Goal: Task Accomplishment & Management: Complete application form

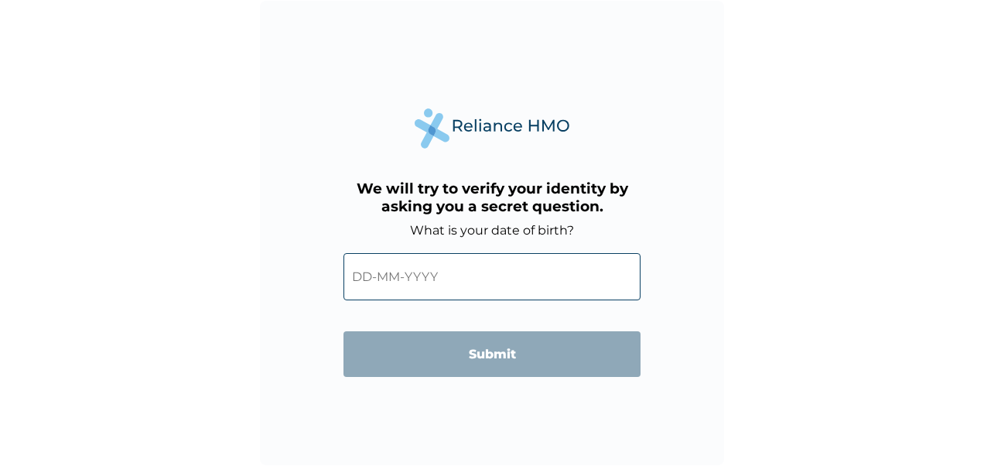
click at [470, 280] on input "text" at bounding box center [491, 276] width 297 height 47
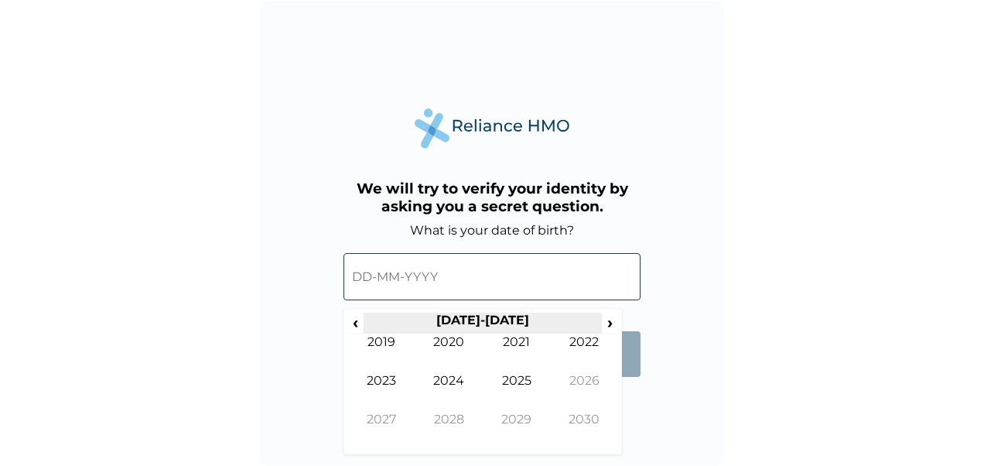
click at [477, 318] on th "[DATE]-[DATE]" at bounding box center [482, 324] width 237 height 22
click at [357, 322] on span "‹" at bounding box center [355, 322] width 16 height 19
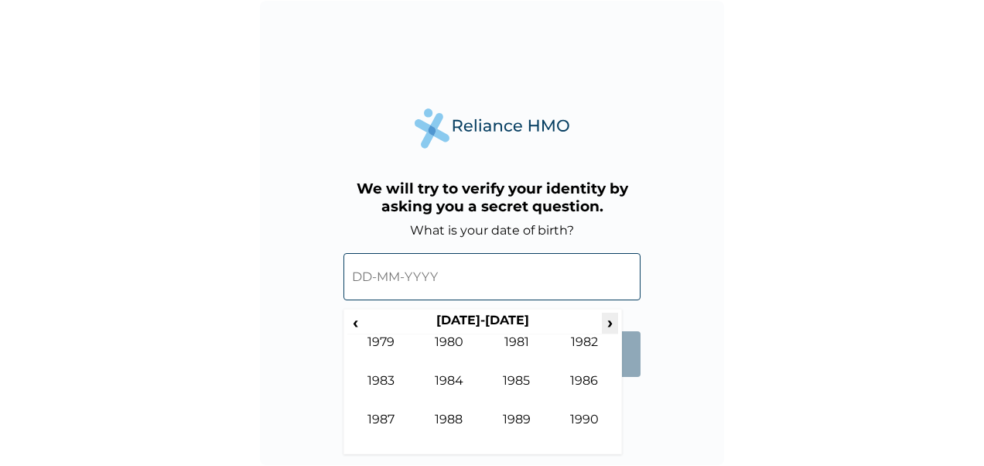
click at [606, 319] on span "›" at bounding box center [610, 322] width 17 height 19
click at [376, 372] on td "1989" at bounding box center [381, 353] width 68 height 39
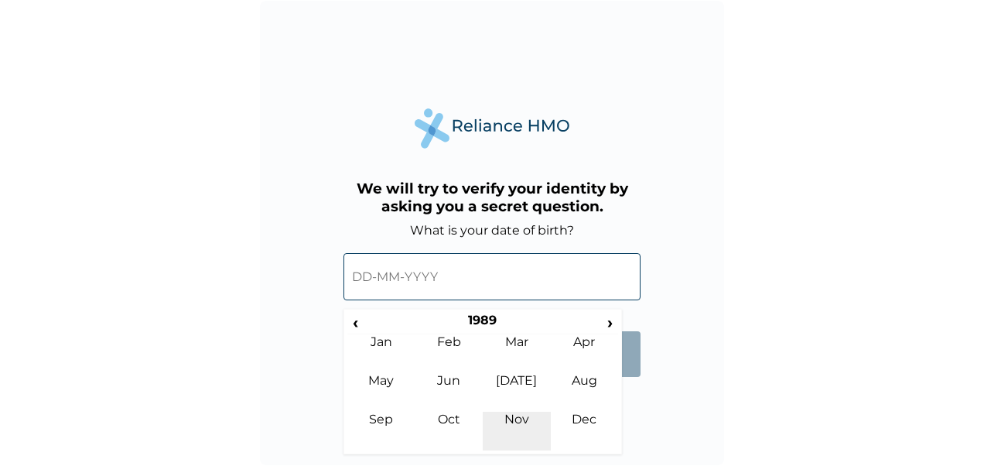
click at [531, 420] on td "Nov" at bounding box center [517, 431] width 68 height 39
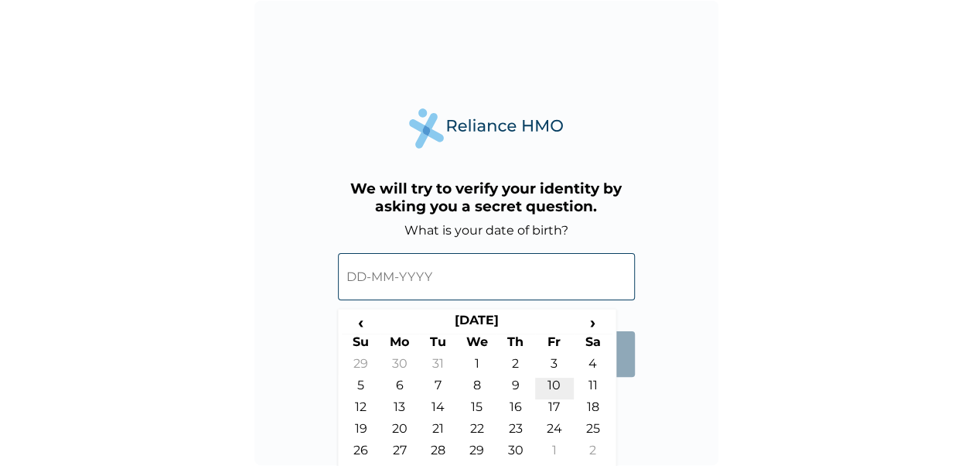
click at [552, 380] on td "10" at bounding box center [554, 389] width 39 height 22
click at [446, 288] on input "[DATE]" at bounding box center [486, 276] width 297 height 47
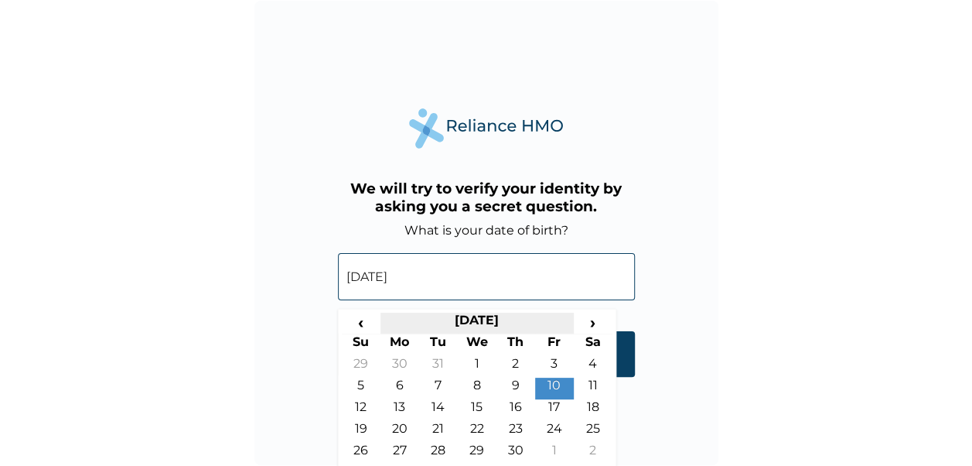
click at [514, 318] on th "[DATE]" at bounding box center [477, 324] width 193 height 22
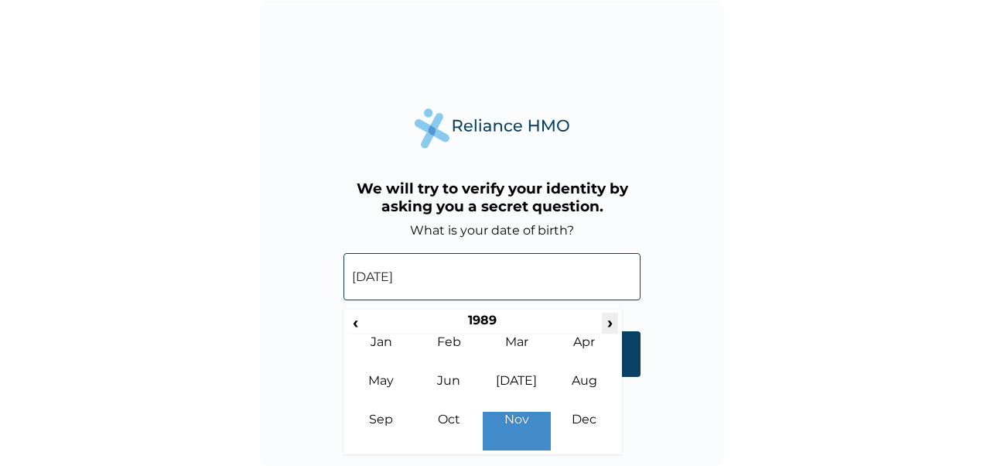
click at [612, 319] on span "›" at bounding box center [610, 322] width 17 height 19
click at [514, 418] on td "Nov" at bounding box center [517, 431] width 68 height 39
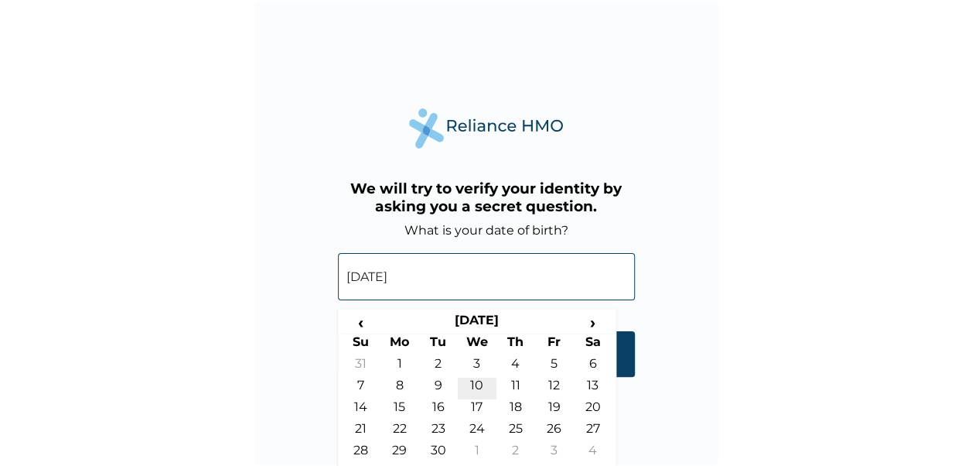
click at [477, 379] on td "10" at bounding box center [477, 389] width 39 height 22
type input "[DATE]"
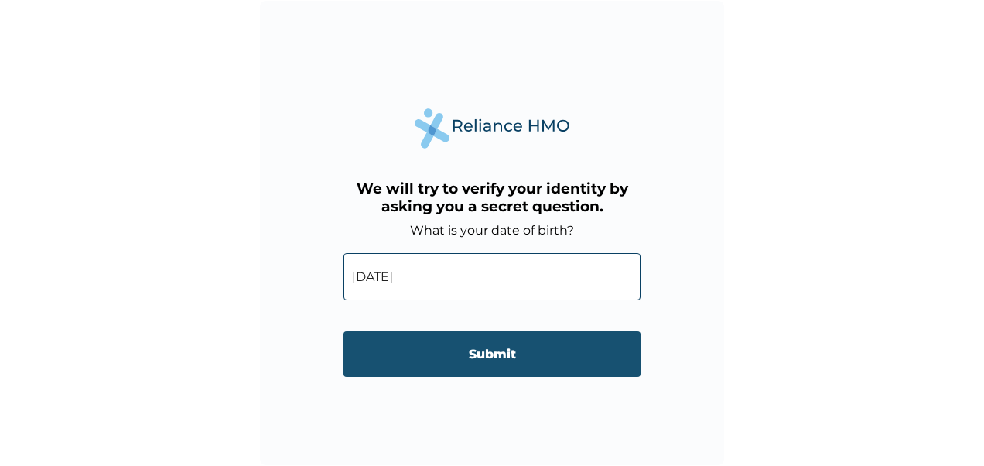
click at [491, 346] on input "Submit" at bounding box center [491, 354] width 297 height 46
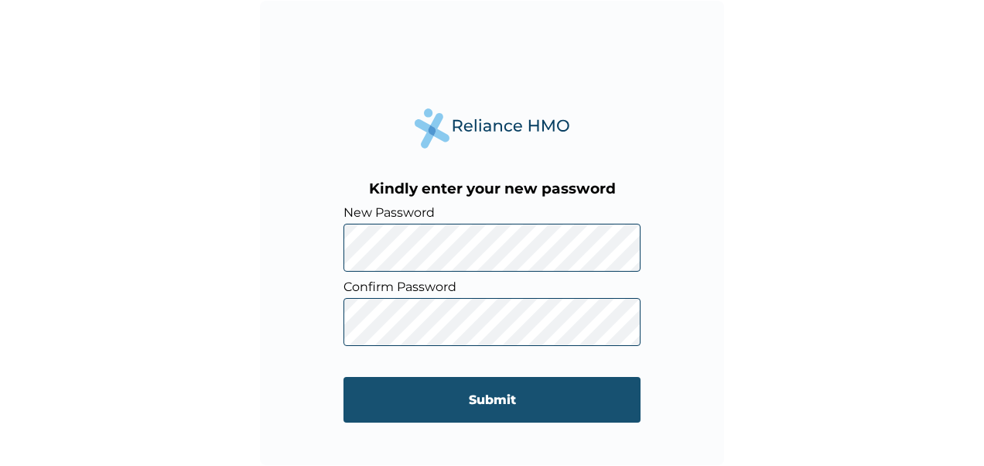
click at [465, 392] on input "Submit" at bounding box center [491, 400] width 297 height 46
